Goal: Navigation & Orientation: Find specific page/section

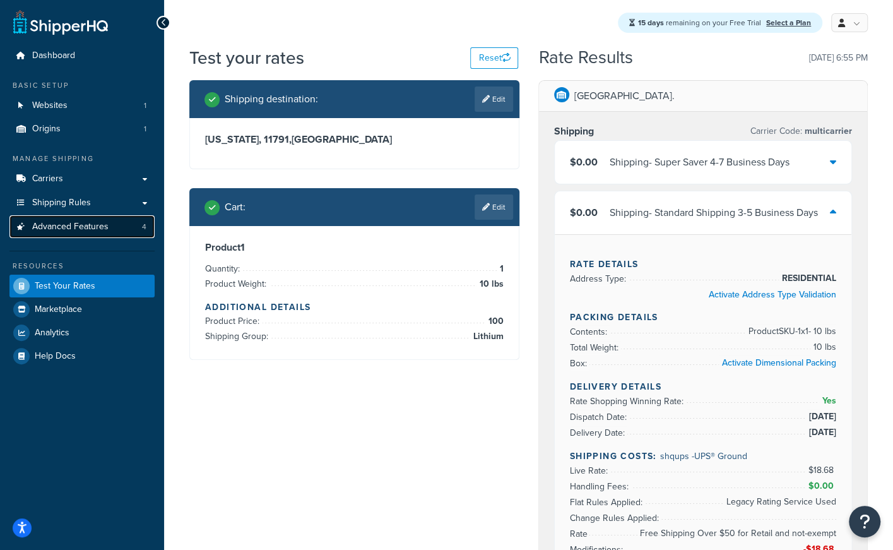
click at [69, 223] on span "Advanced Features" at bounding box center [70, 227] width 76 height 11
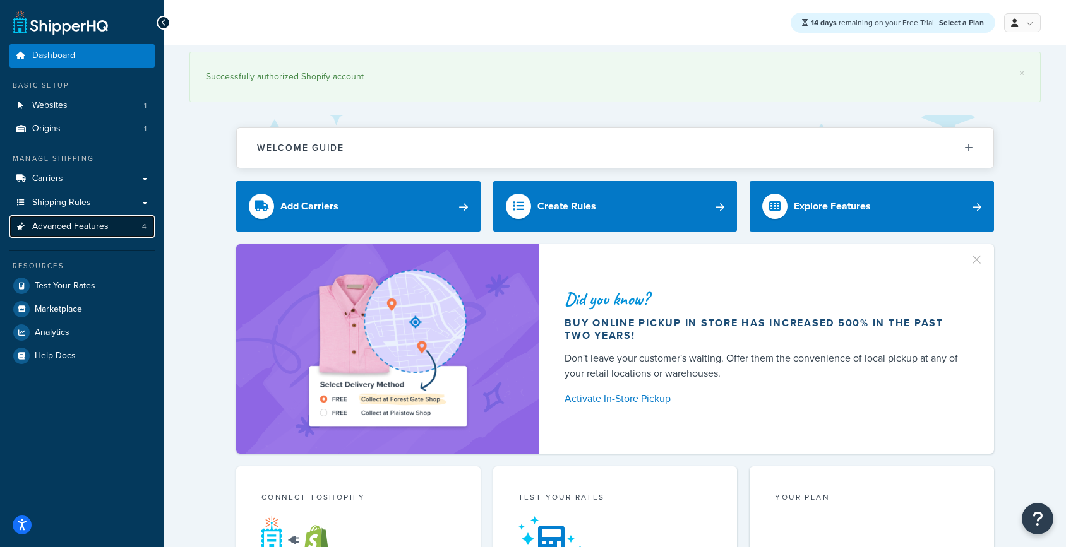
click at [118, 229] on link "Advanced Features 4" at bounding box center [81, 226] width 145 height 23
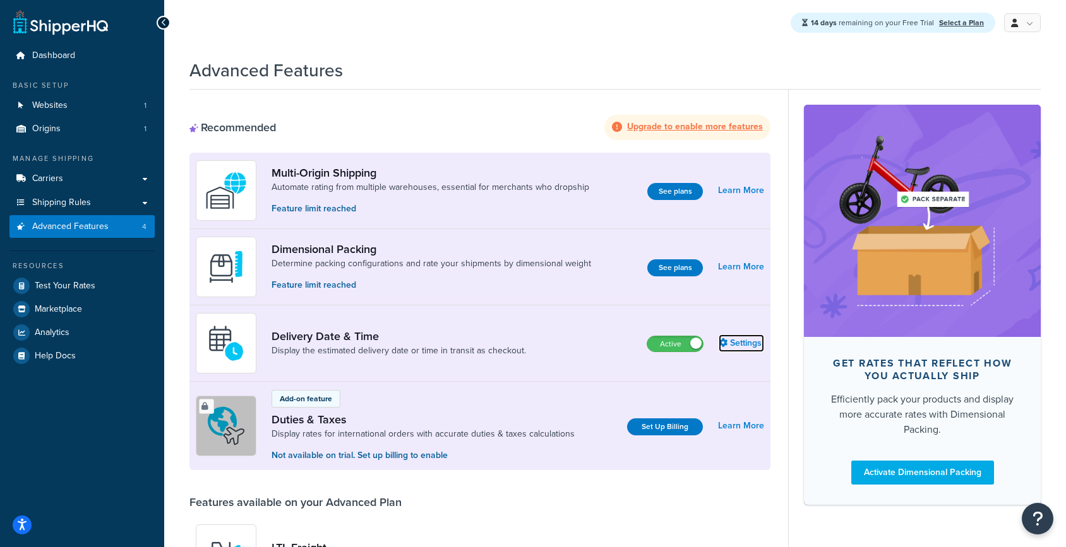
click at [738, 338] on link "Settings" at bounding box center [740, 344] width 45 height 18
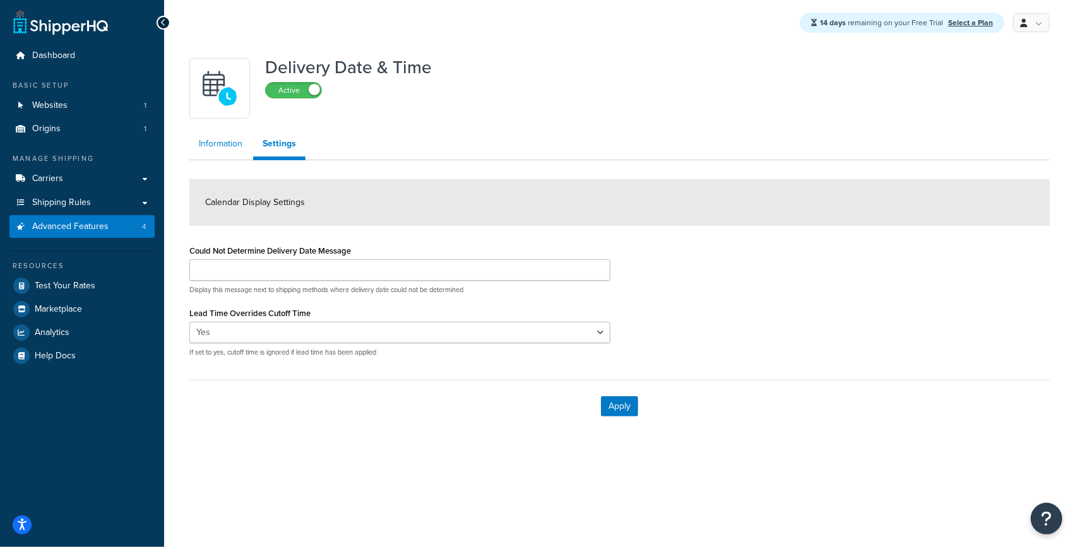
click at [231, 147] on link "Information" at bounding box center [220, 143] width 63 height 25
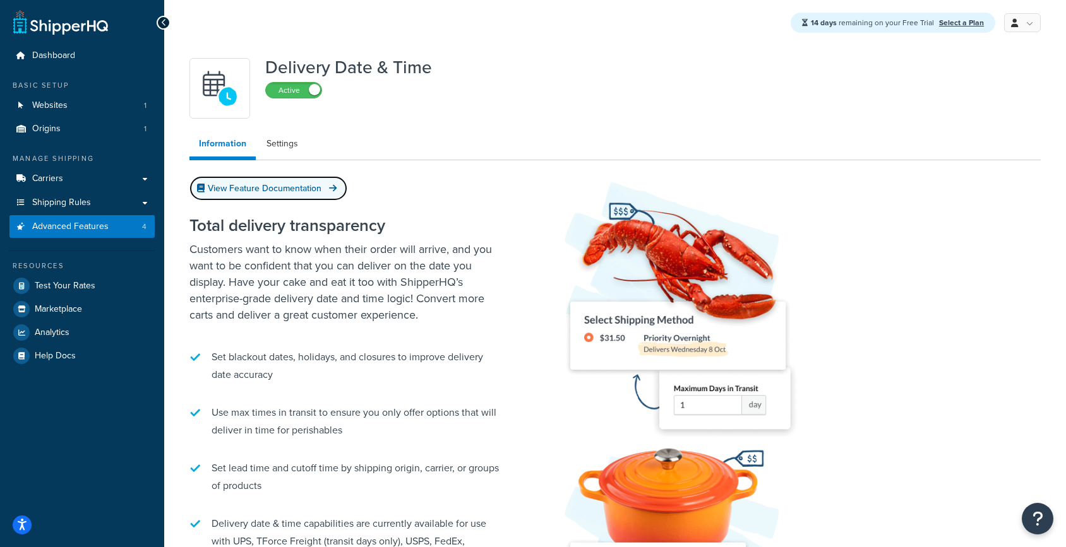
click at [338, 188] on span at bounding box center [334, 188] width 11 height 13
